Goal: Information Seeking & Learning: Learn about a topic

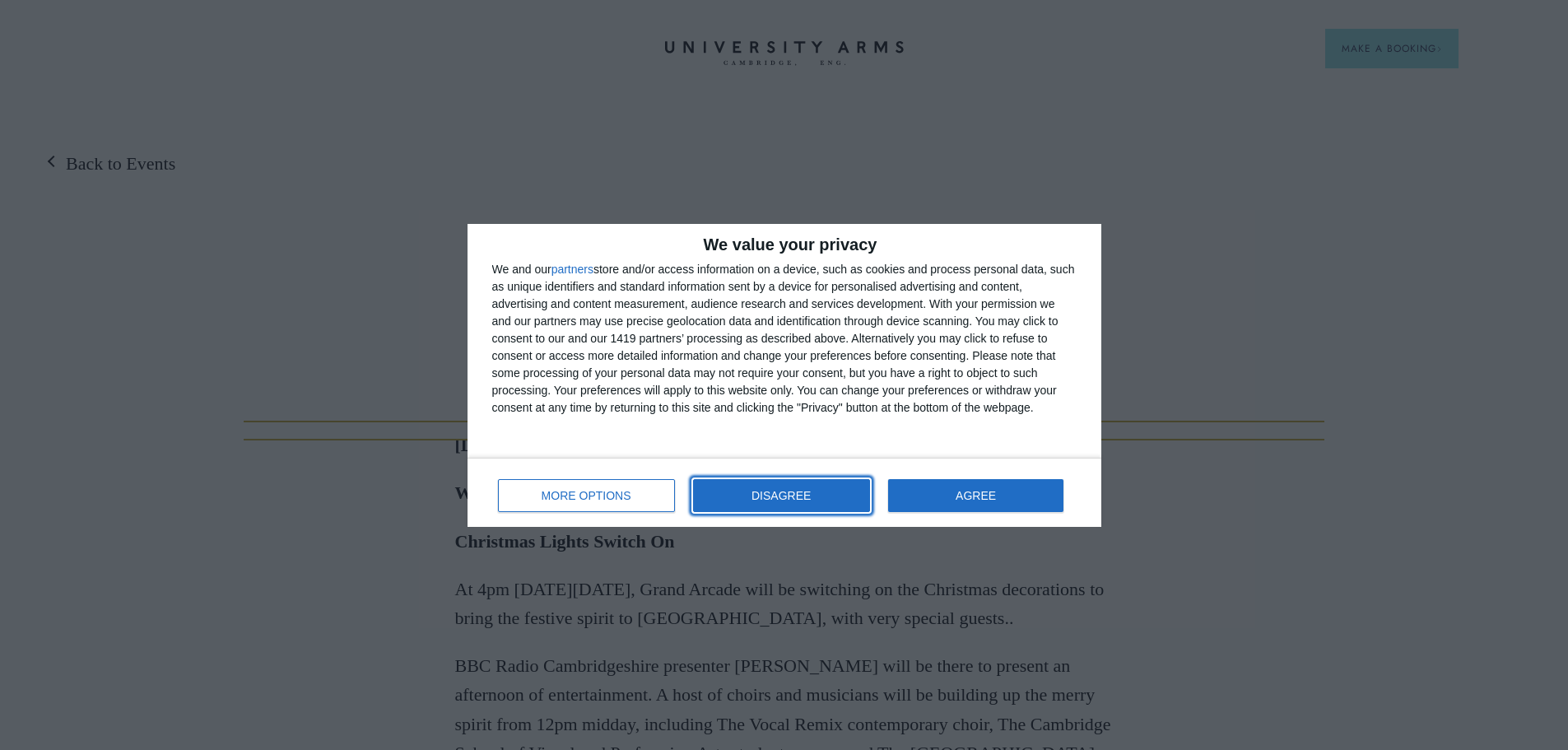
click at [772, 503] on button "DISAGREE" at bounding box center [781, 495] width 177 height 33
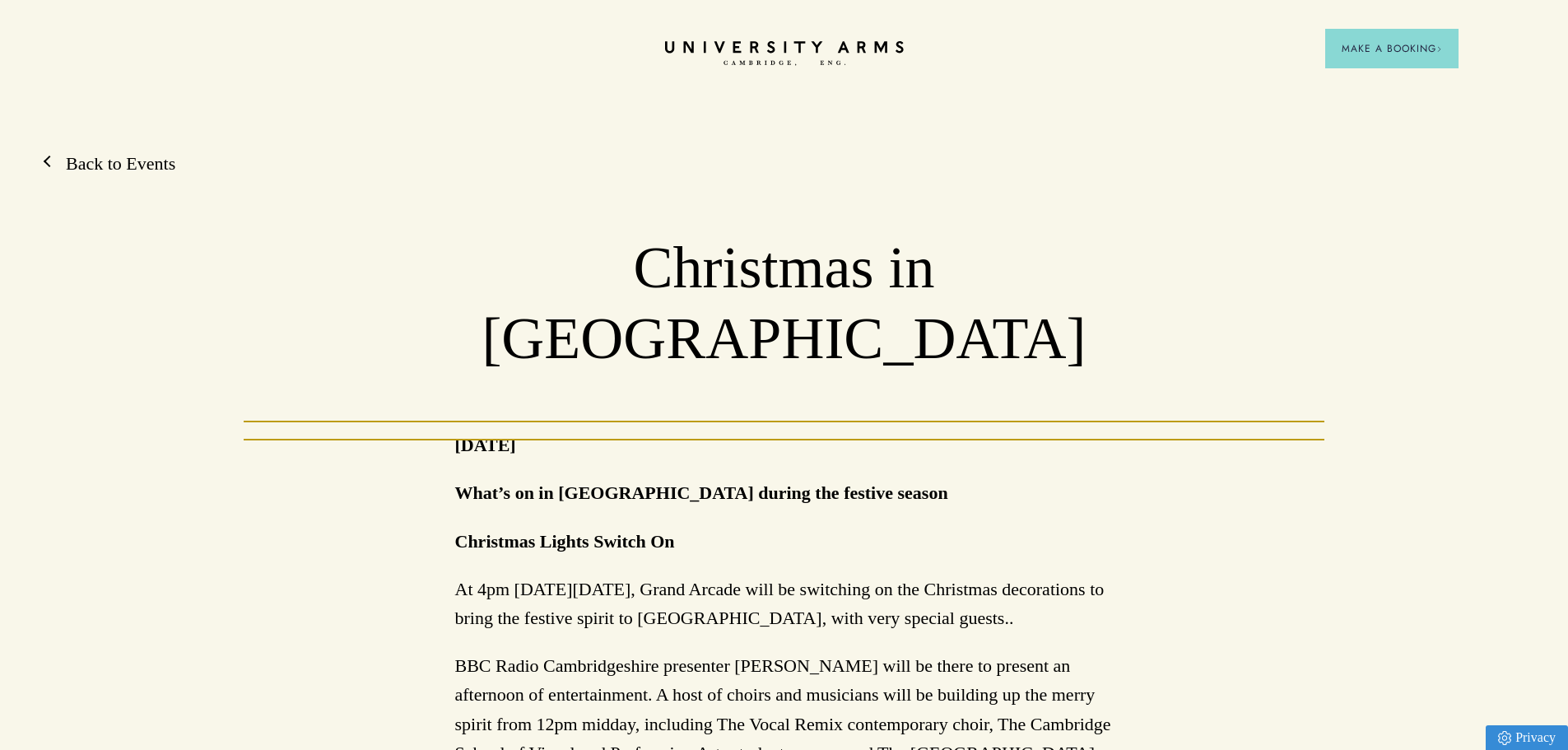
click at [118, 163] on link "Back to Events" at bounding box center [111, 163] width 126 height 25
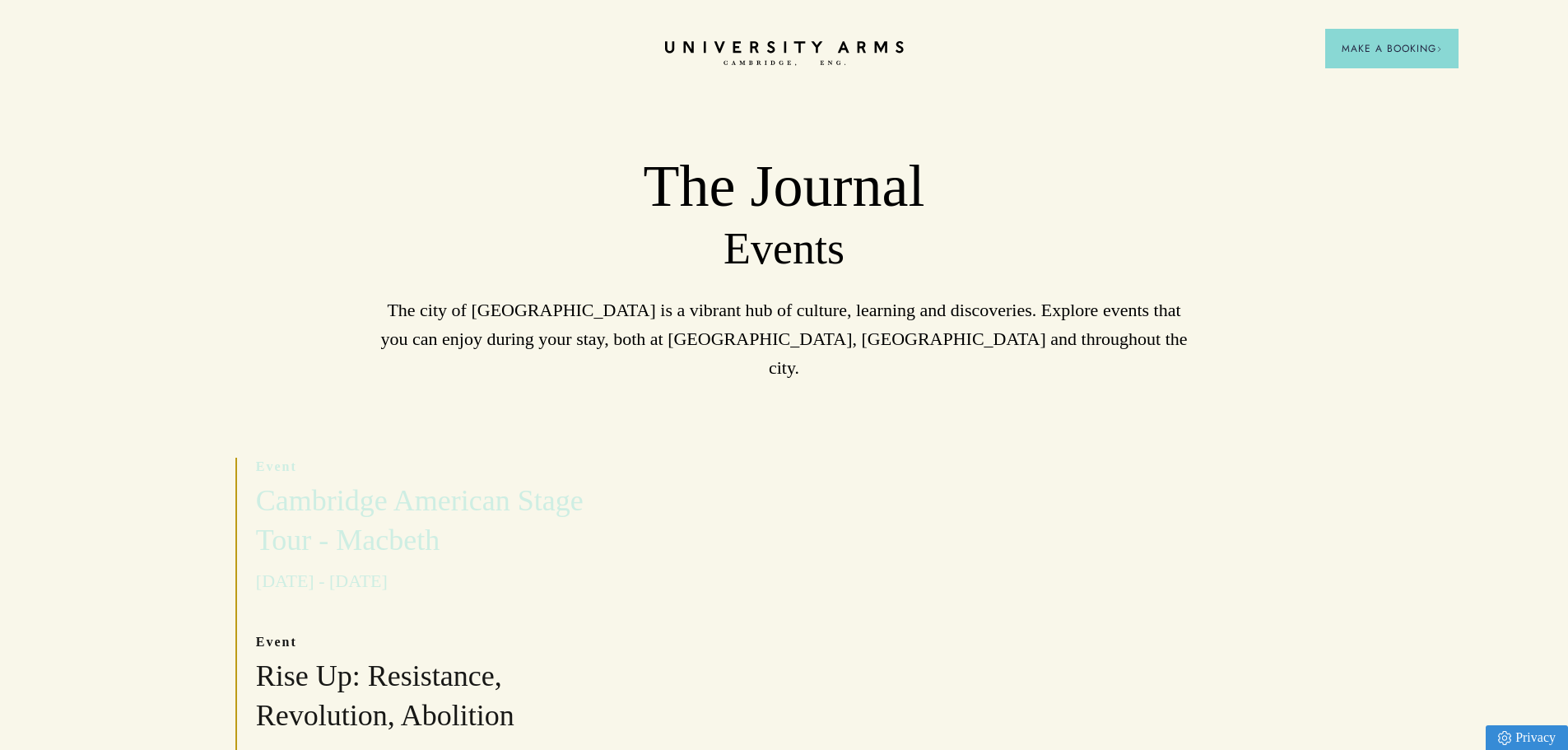
click at [571, 482] on h3 "Cambridge American Stage Tour - Macbeth" at bounding box center [444, 521] width 377 height 79
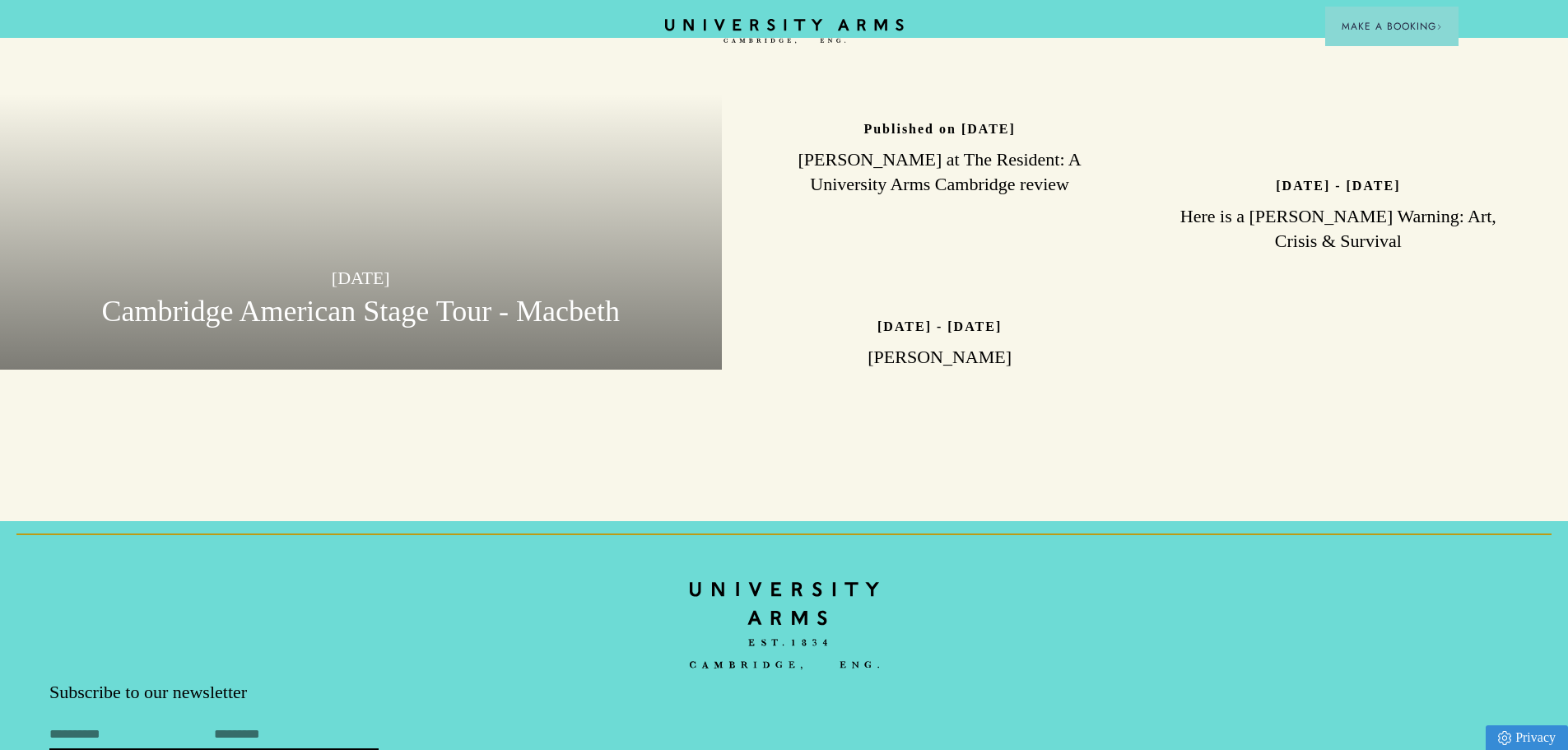
scroll to position [3373, 0]
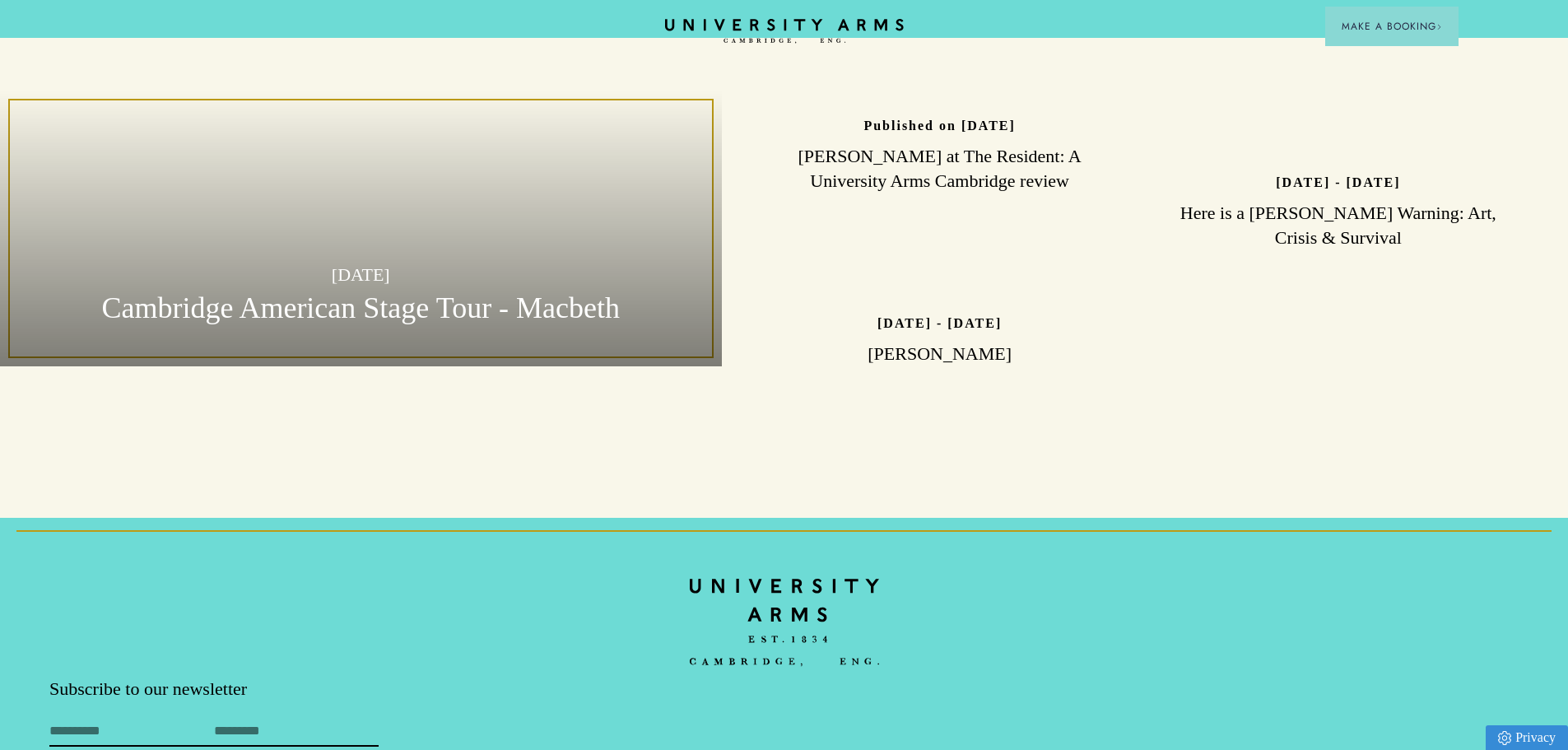
click at [288, 289] on h3 "Cambridge American Stage Tour - Macbeth" at bounding box center [361, 309] width 646 height 40
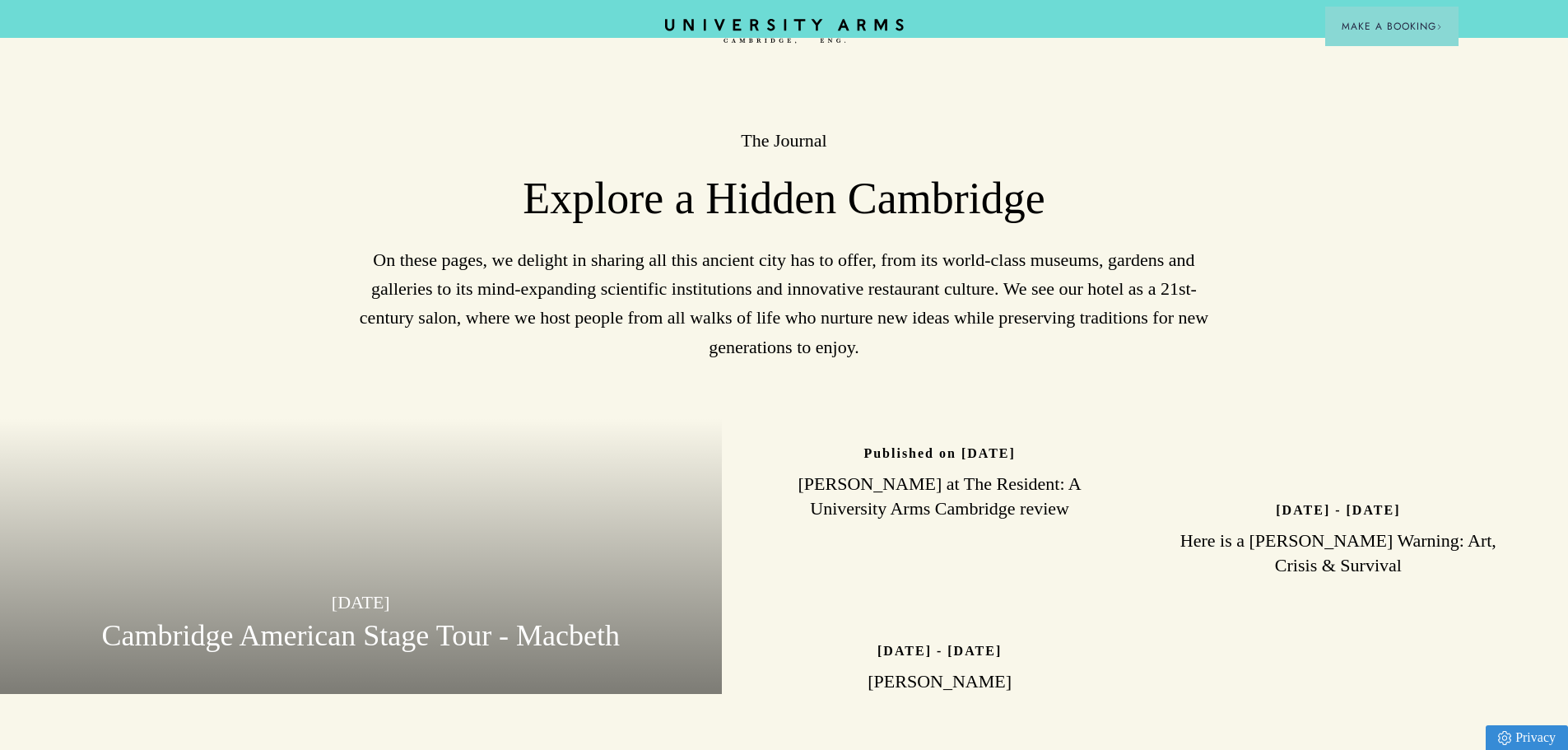
scroll to position [3045, 0]
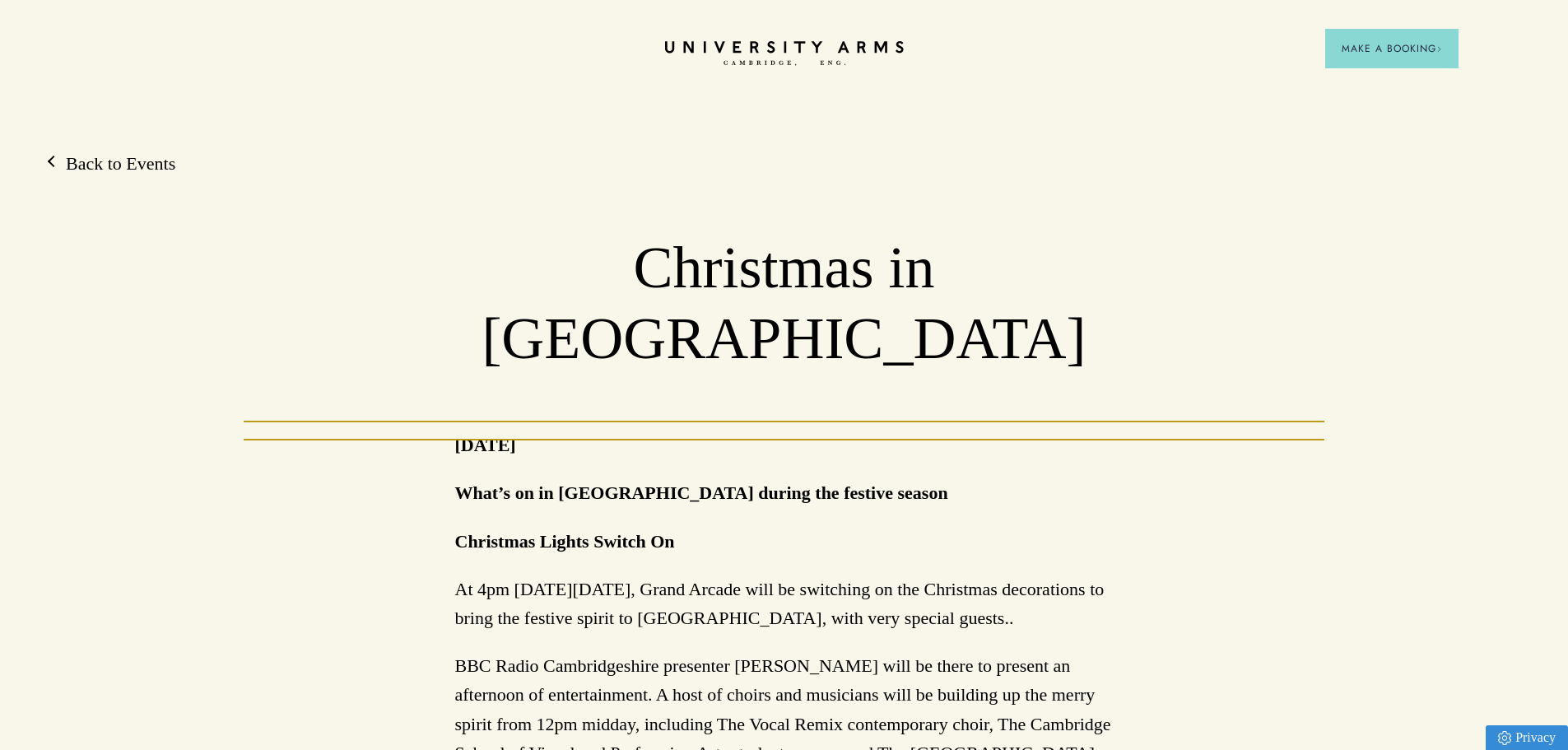
click at [99, 164] on link "Back to Events" at bounding box center [111, 163] width 126 height 25
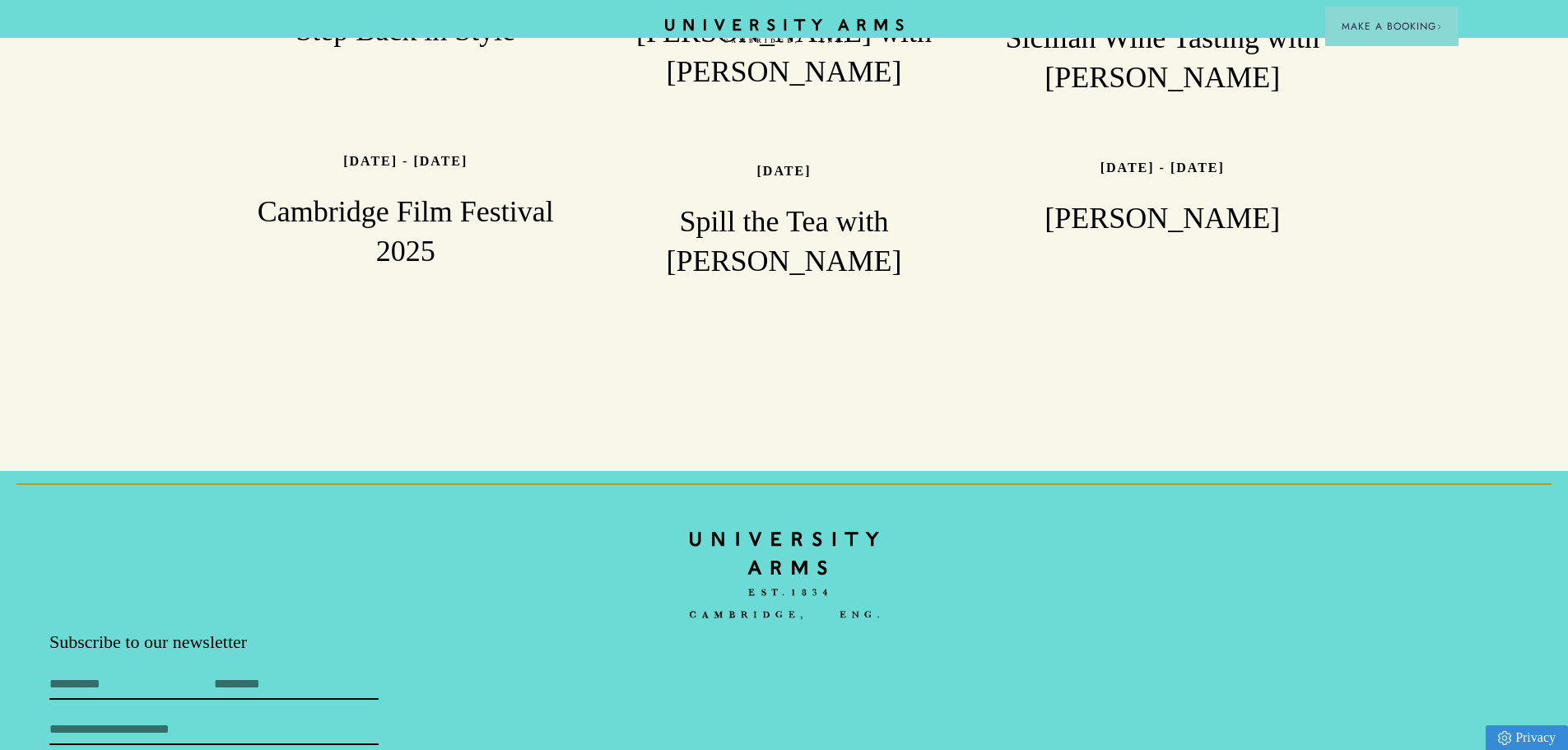
scroll to position [1480, 0]
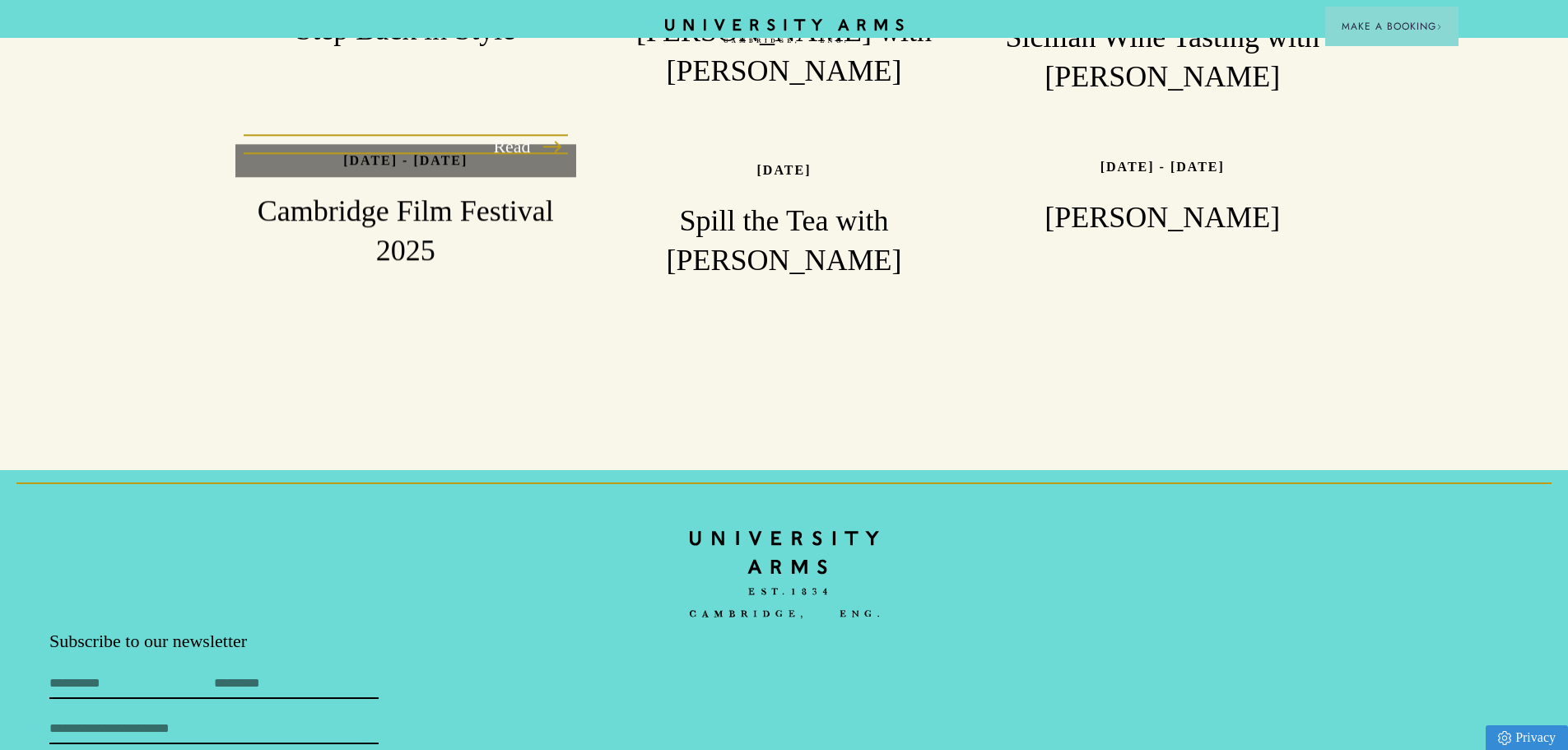
click at [513, 144] on div "Read" at bounding box center [405, 160] width 341 height 33
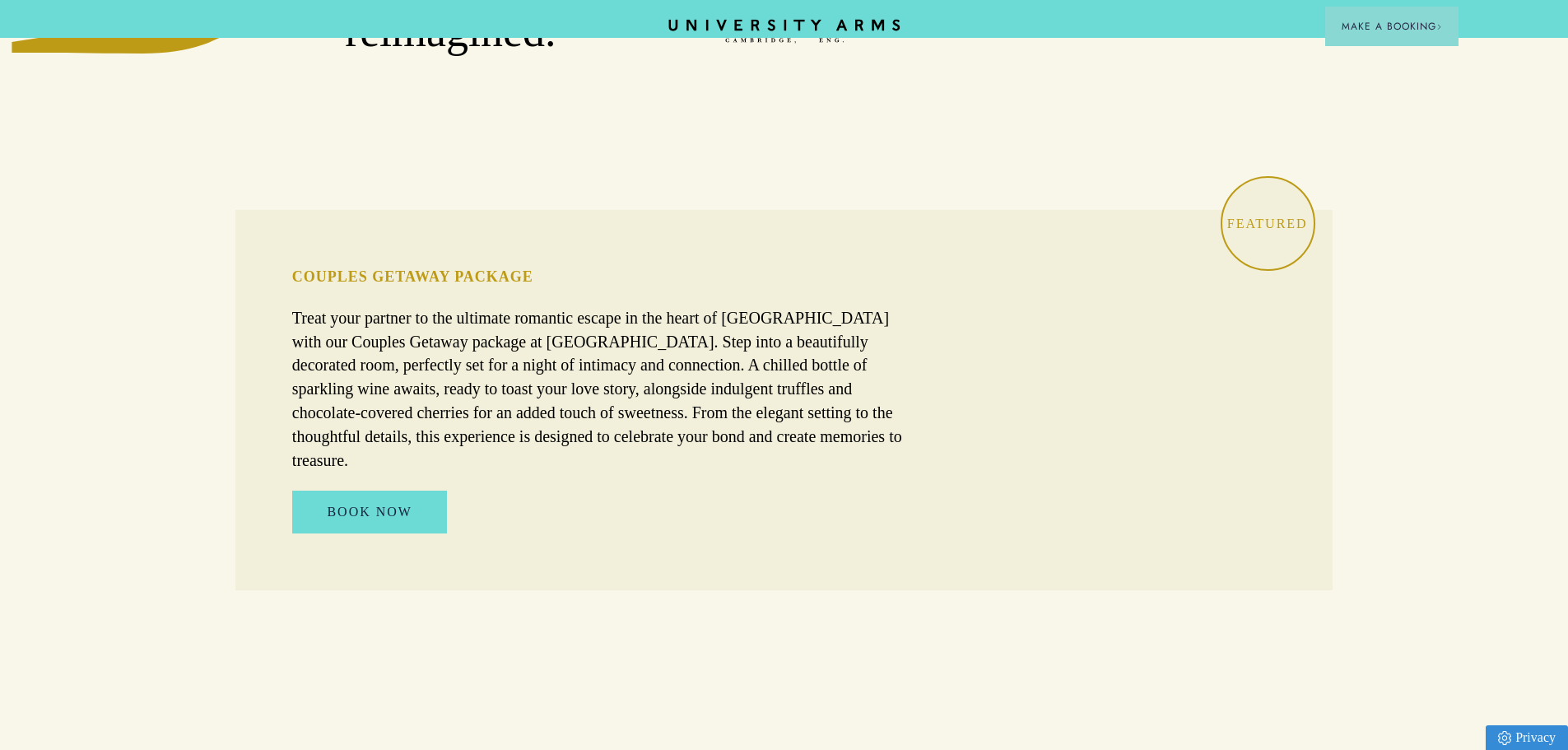
scroll to position [1112, 0]
click at [847, 22] on icon "CAMBRIDGE’S LEADING LUXURY HOTEL SINCE [DATE]" at bounding box center [783, 31] width 231 height 25
click at [847, 27] on icon "CAMBRIDGE’S LEADING LUXURY HOTEL SINCE [DATE]" at bounding box center [783, 31] width 231 height 25
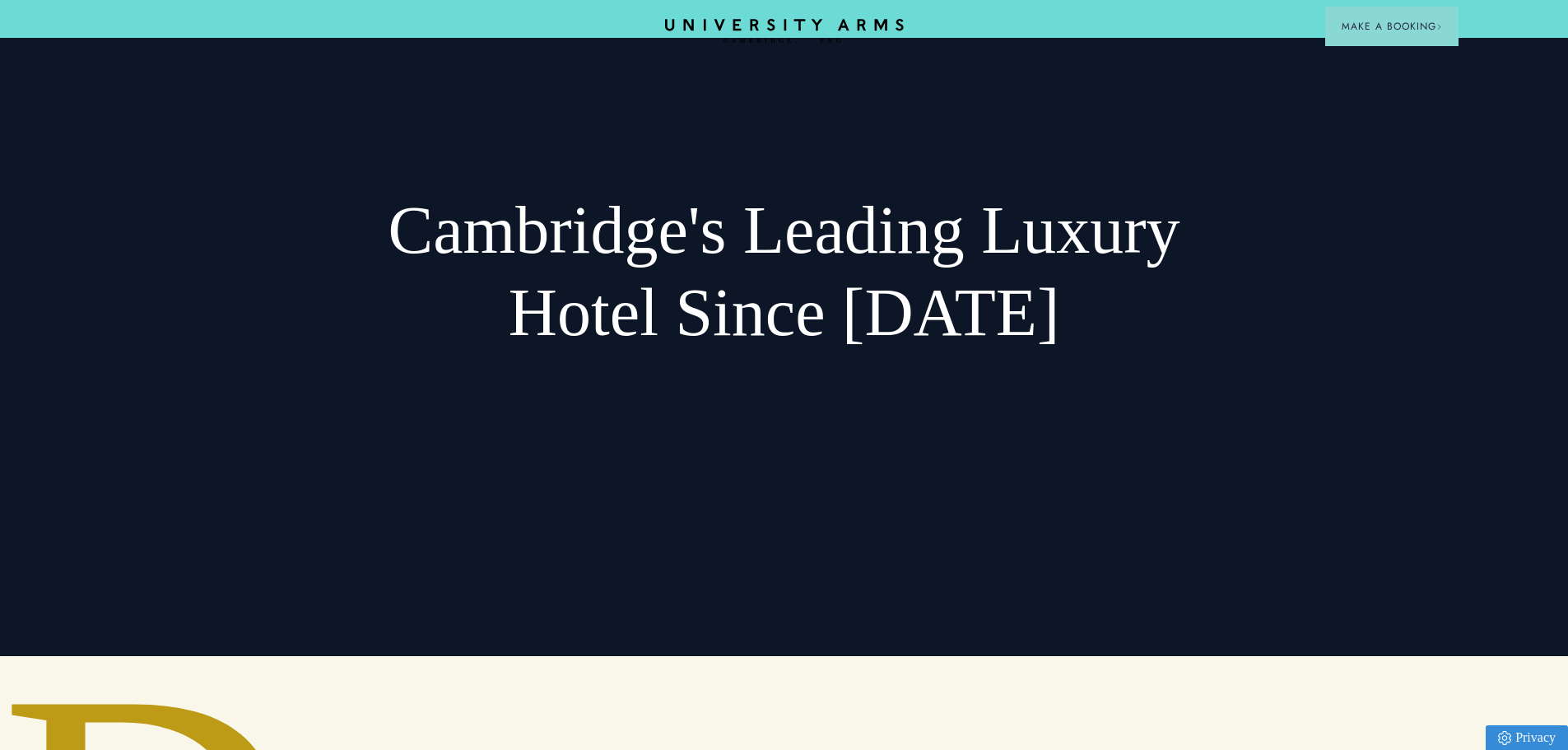
scroll to position [0, 0]
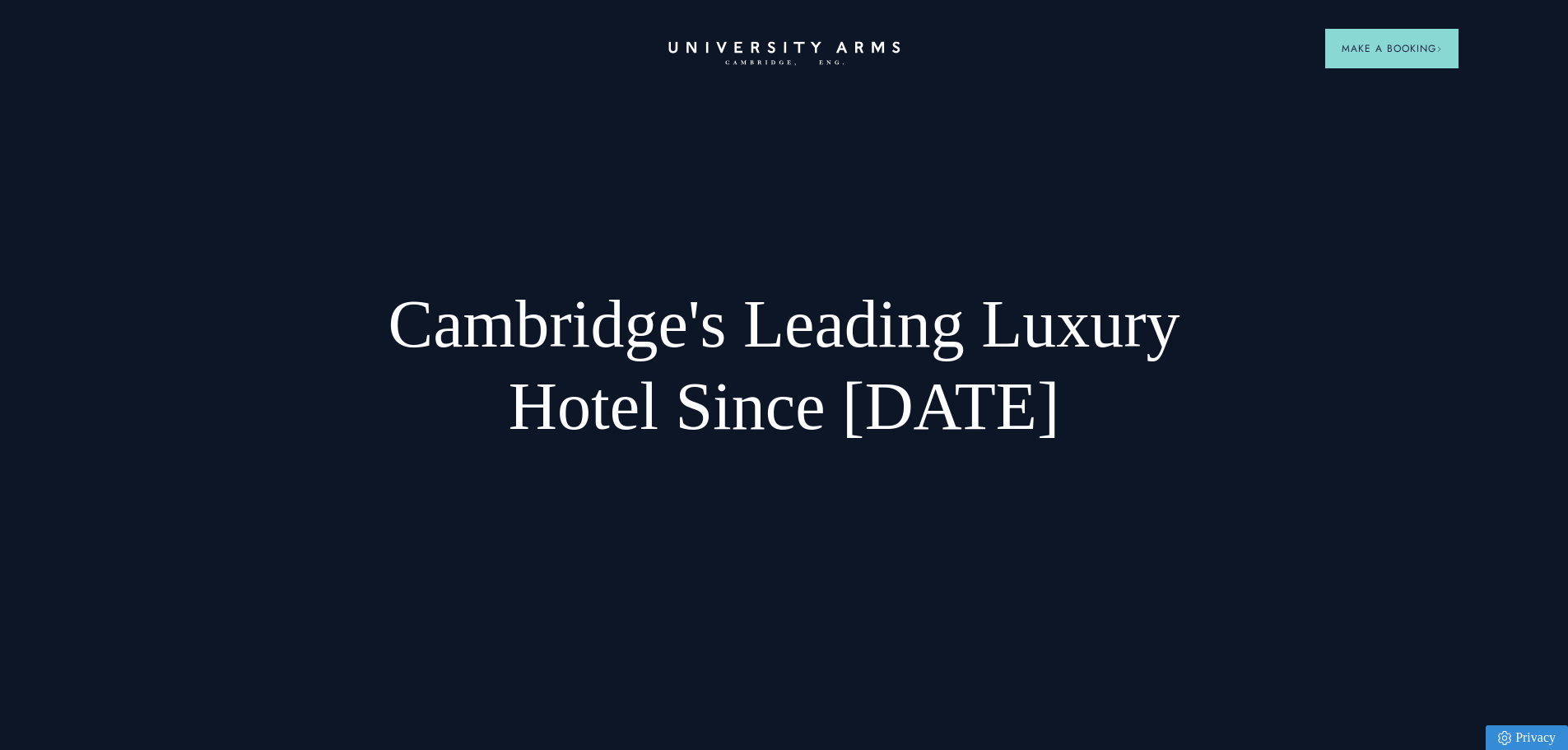
click at [738, 52] on icon at bounding box center [783, 47] width 231 height 11
